Goal: Task Accomplishment & Management: Manage account settings

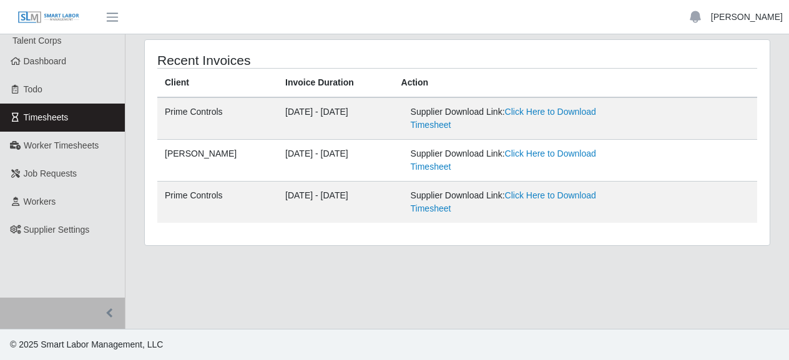
click at [750, 21] on link "[PERSON_NAME]" at bounding box center [747, 17] width 72 height 13
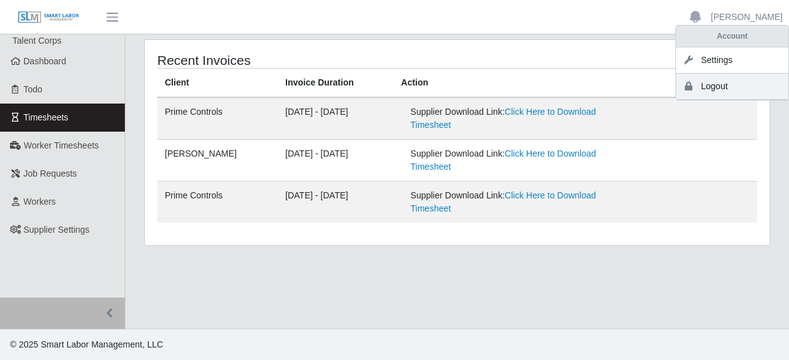
click at [715, 96] on link "Logout" at bounding box center [732, 87] width 112 height 26
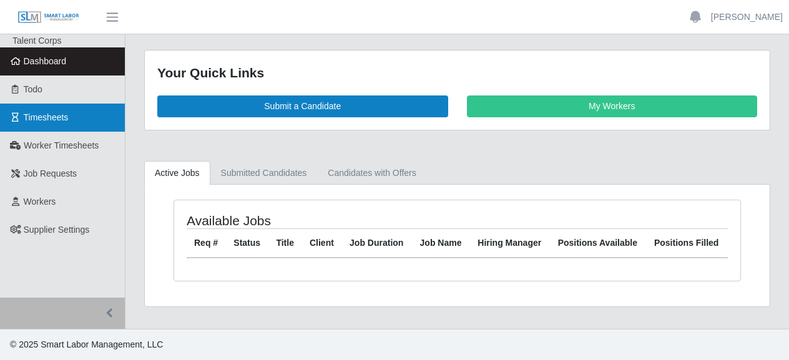
click at [39, 122] on span "Timesheets" at bounding box center [46, 117] width 45 height 10
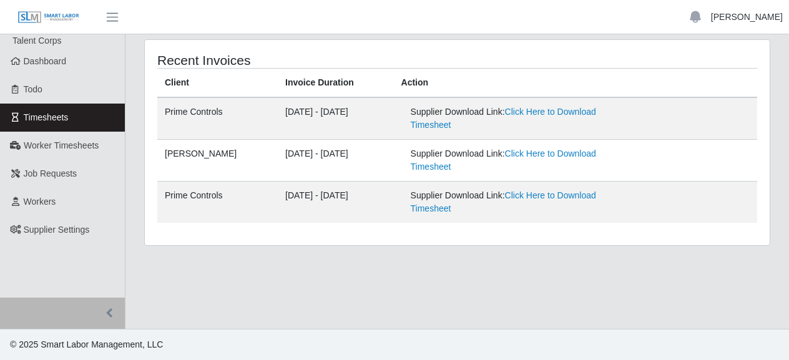
click at [744, 22] on link "[PERSON_NAME]" at bounding box center [747, 17] width 72 height 13
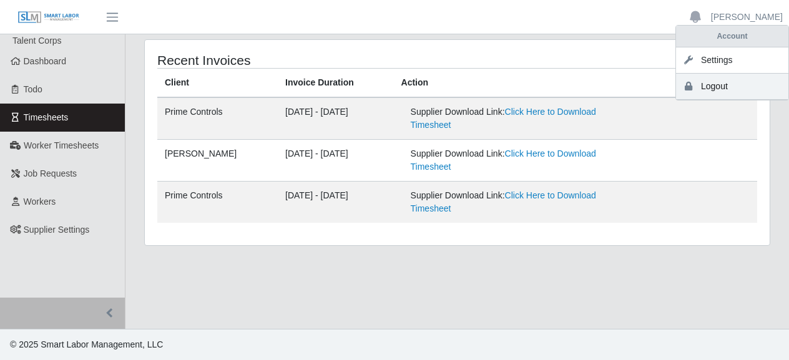
click at [730, 83] on link "Logout" at bounding box center [732, 87] width 112 height 26
